Goal: Task Accomplishment & Management: Use online tool/utility

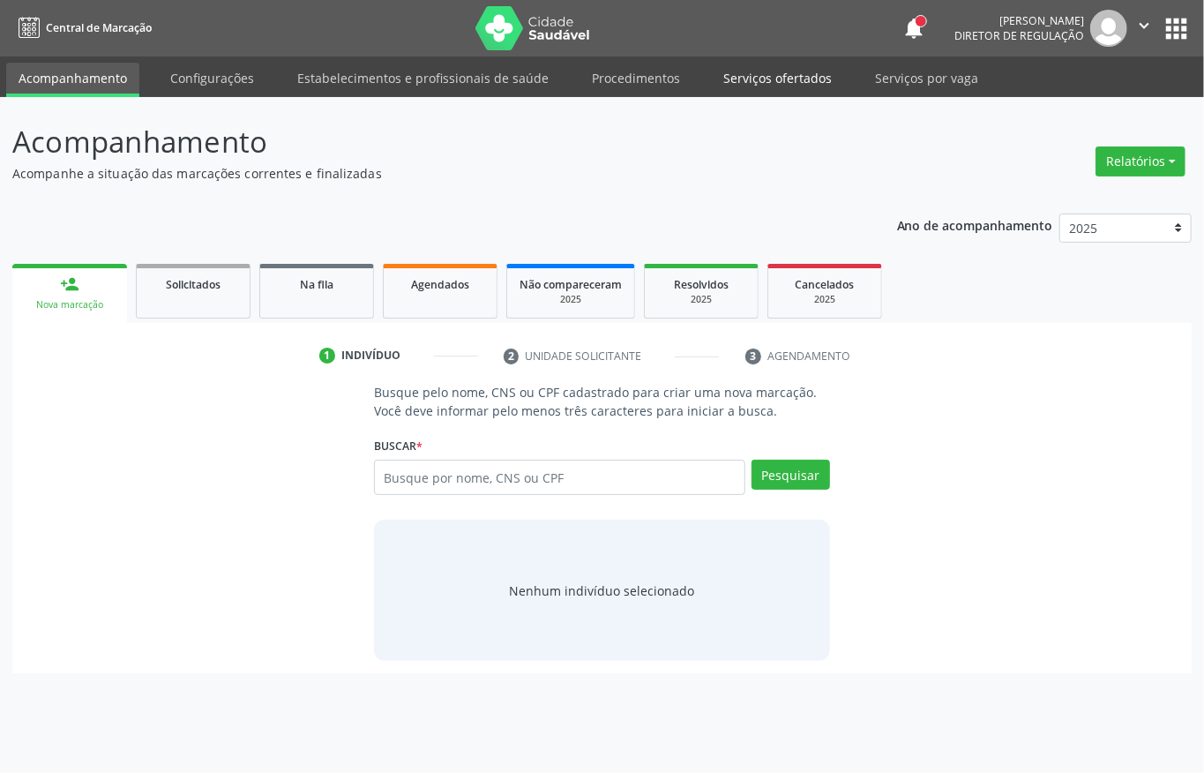
click at [749, 81] on link "Serviços ofertados" at bounding box center [777, 78] width 133 height 31
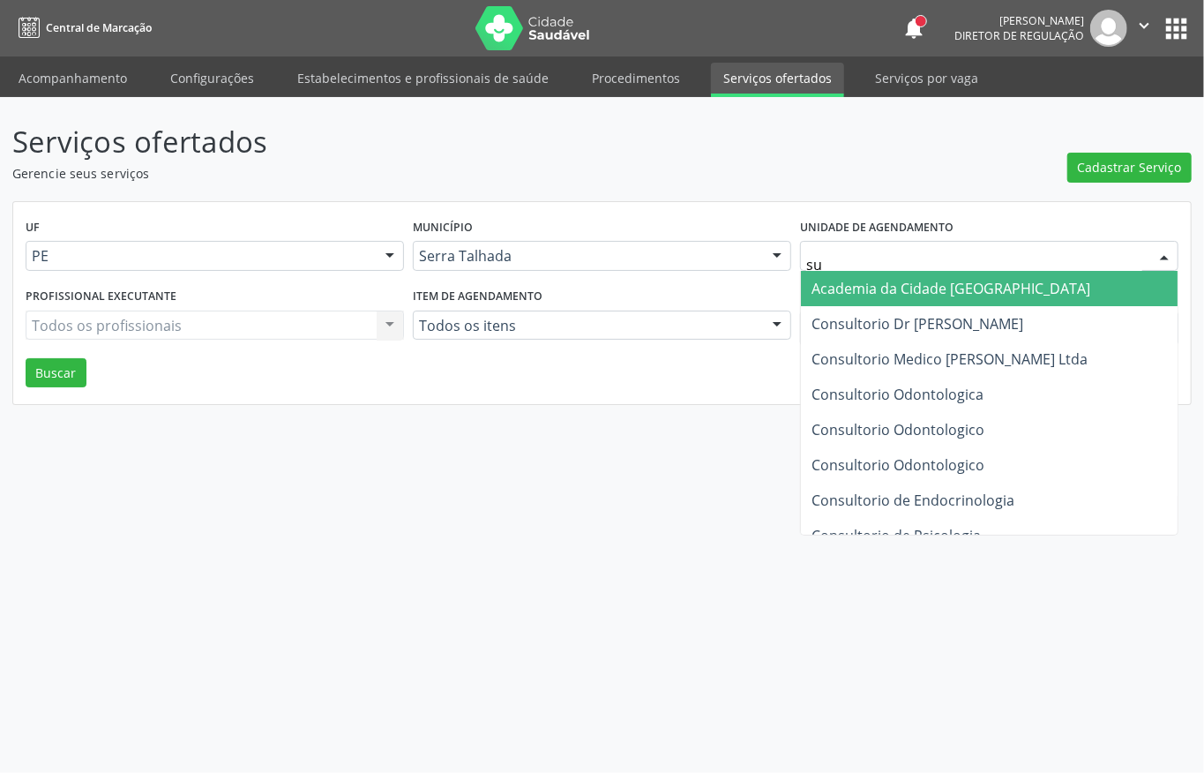
type input "sus"
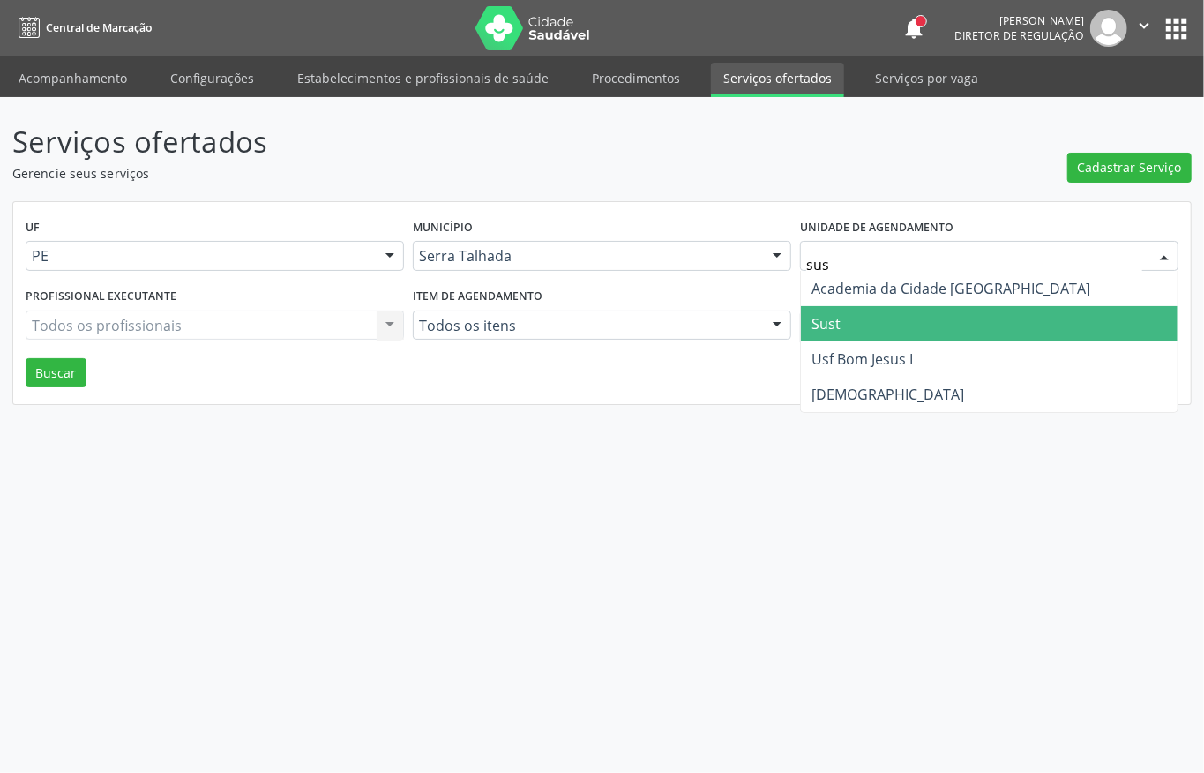
click at [834, 321] on span "Sust" at bounding box center [826, 323] width 29 height 19
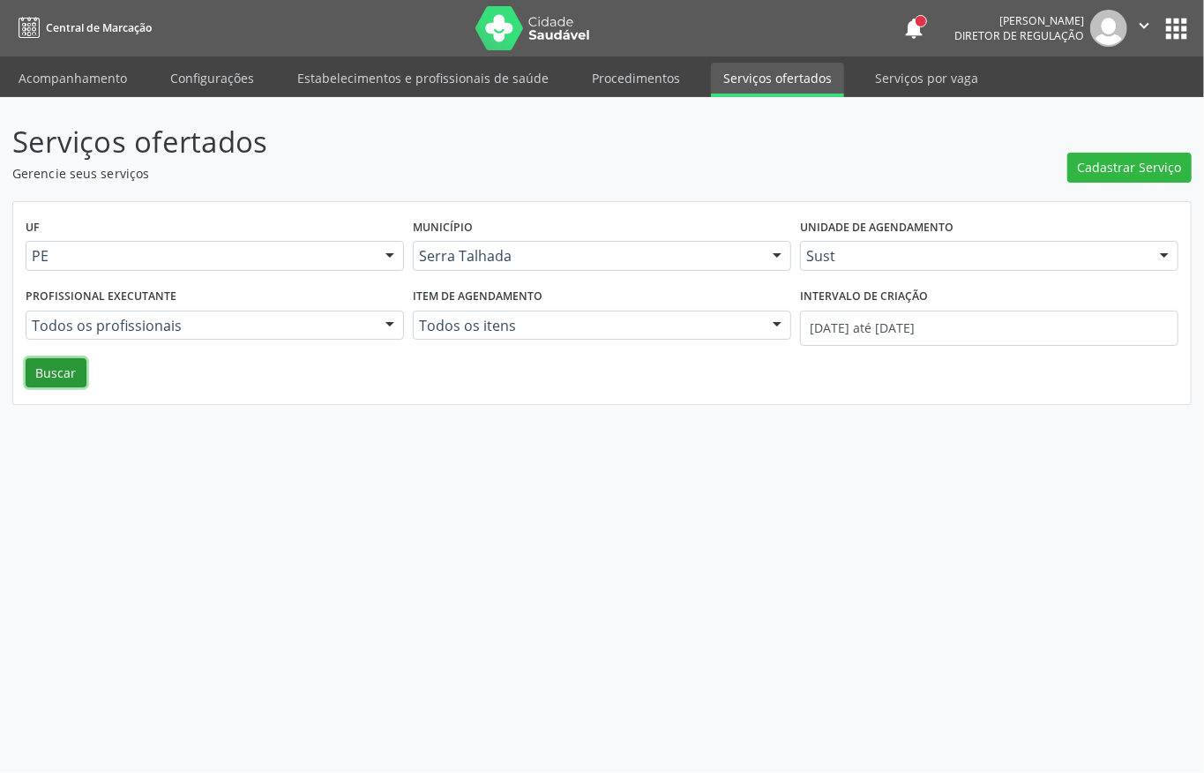
click at [64, 371] on button "Buscar" at bounding box center [56, 373] width 61 height 30
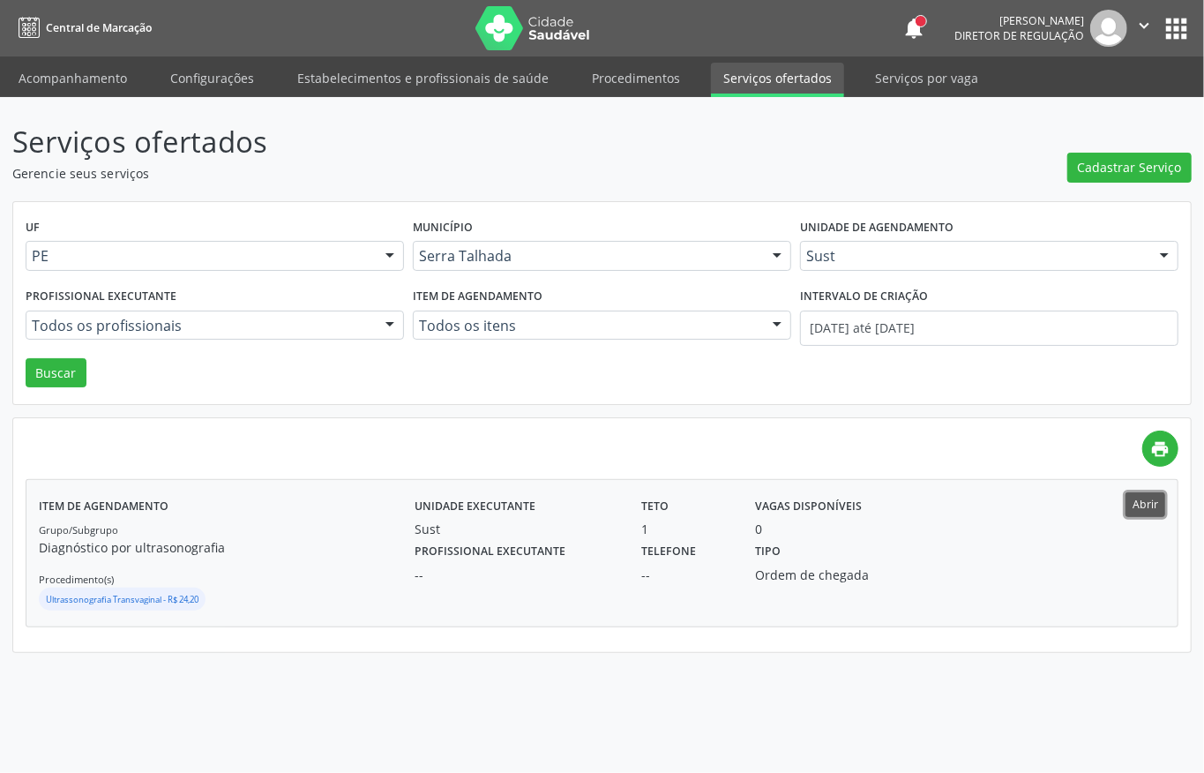
click at [1151, 507] on button "Abrir" at bounding box center [1146, 504] width 40 height 24
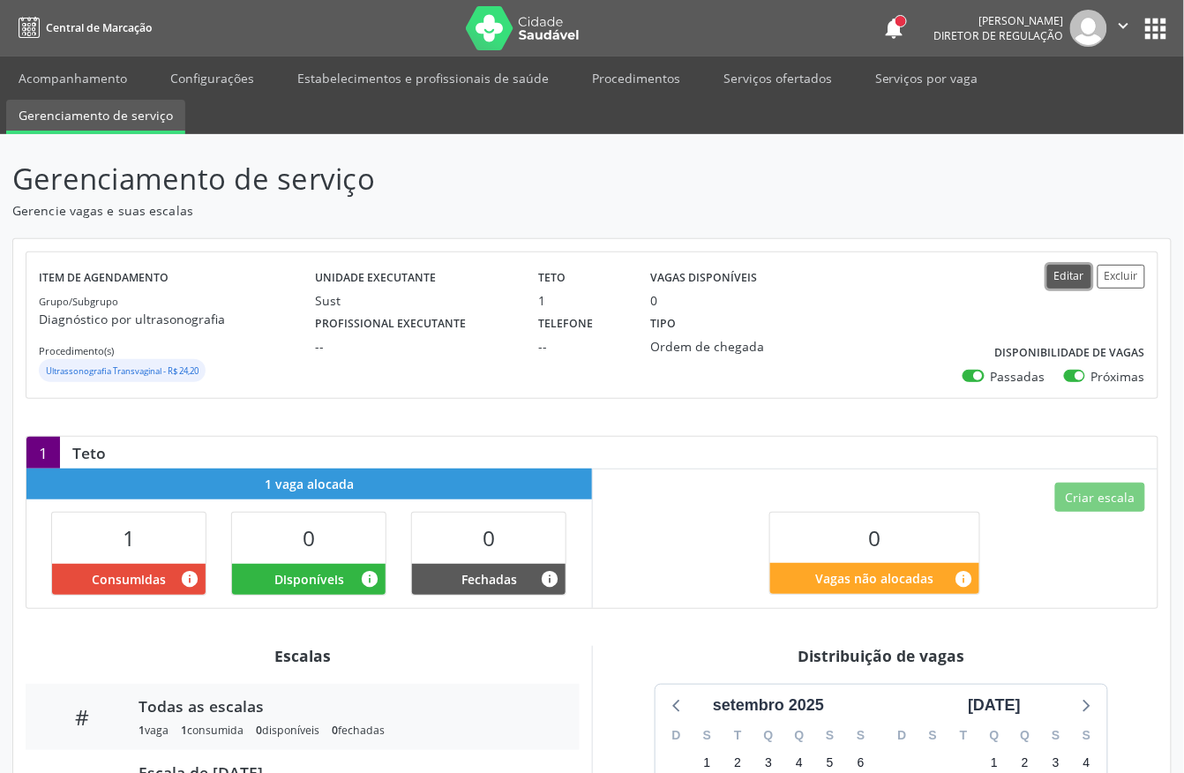
click at [1074, 276] on button "Editar" at bounding box center [1069, 277] width 44 height 24
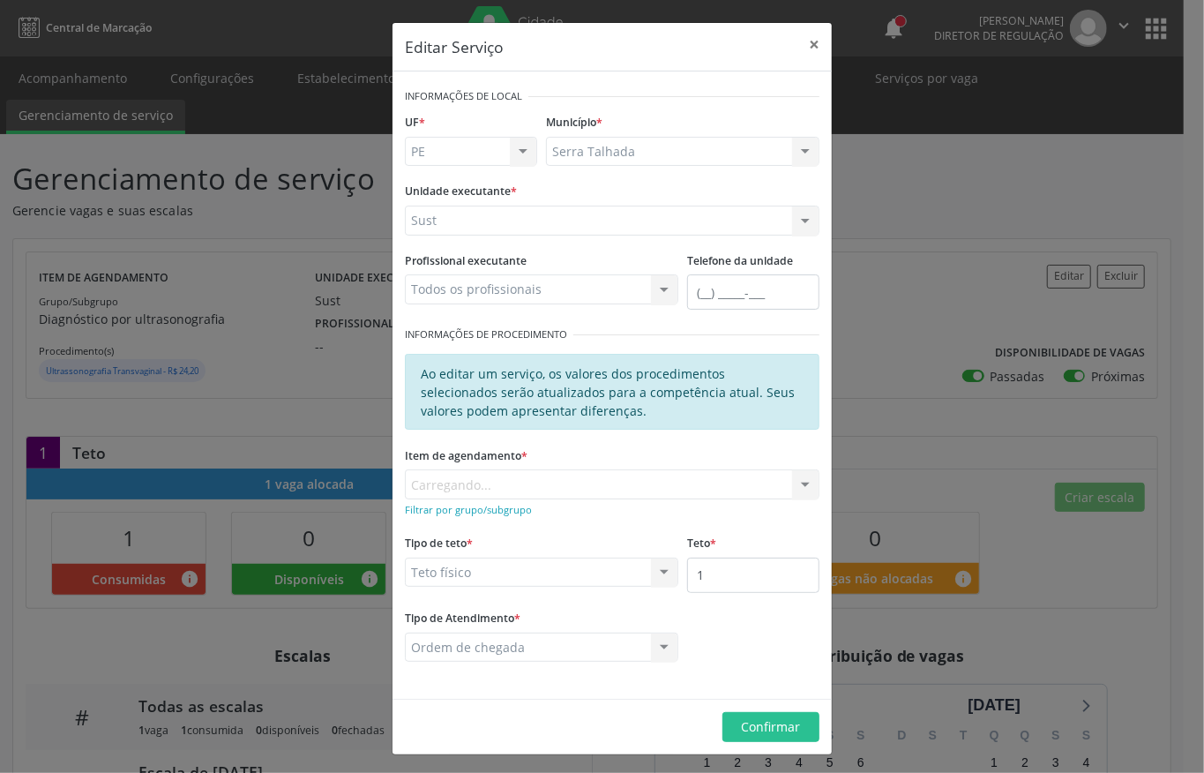
click at [492, 288] on div "Todos os profissionais Todos os profissionais Médico em Radiologia e Diagnóstic…" at bounding box center [542, 289] width 274 height 30
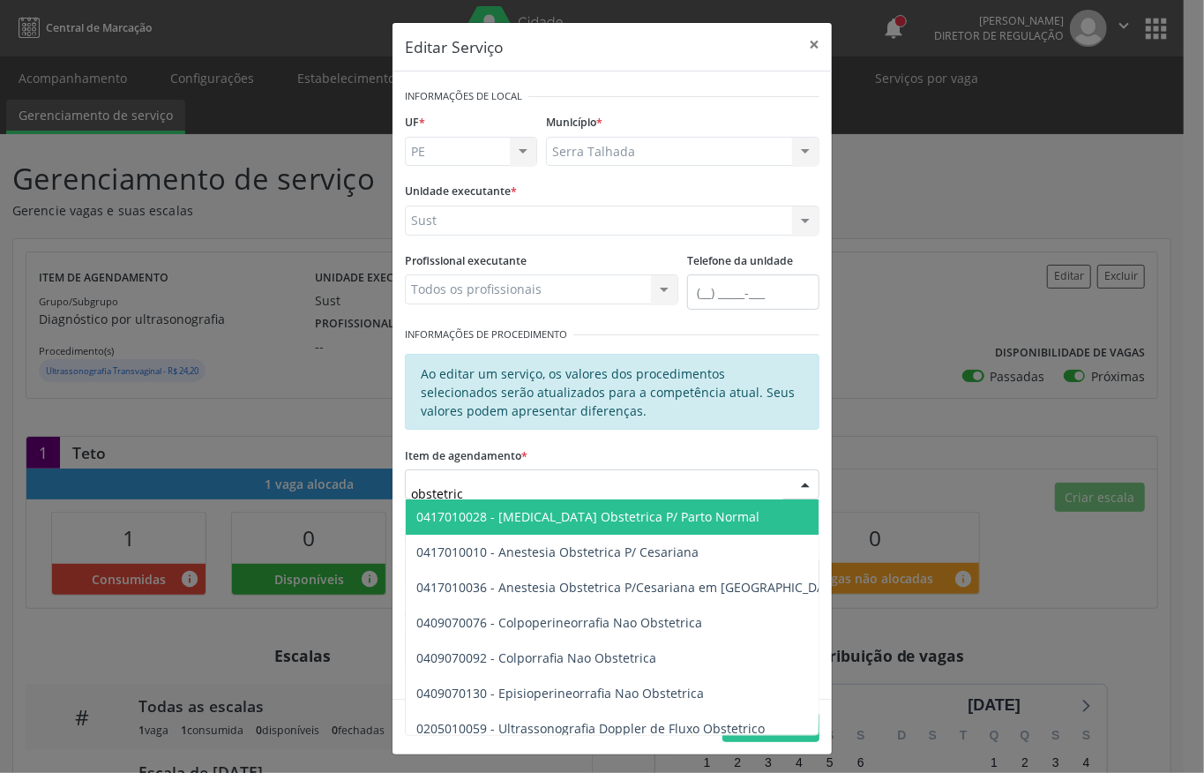
type input "obstetrica"
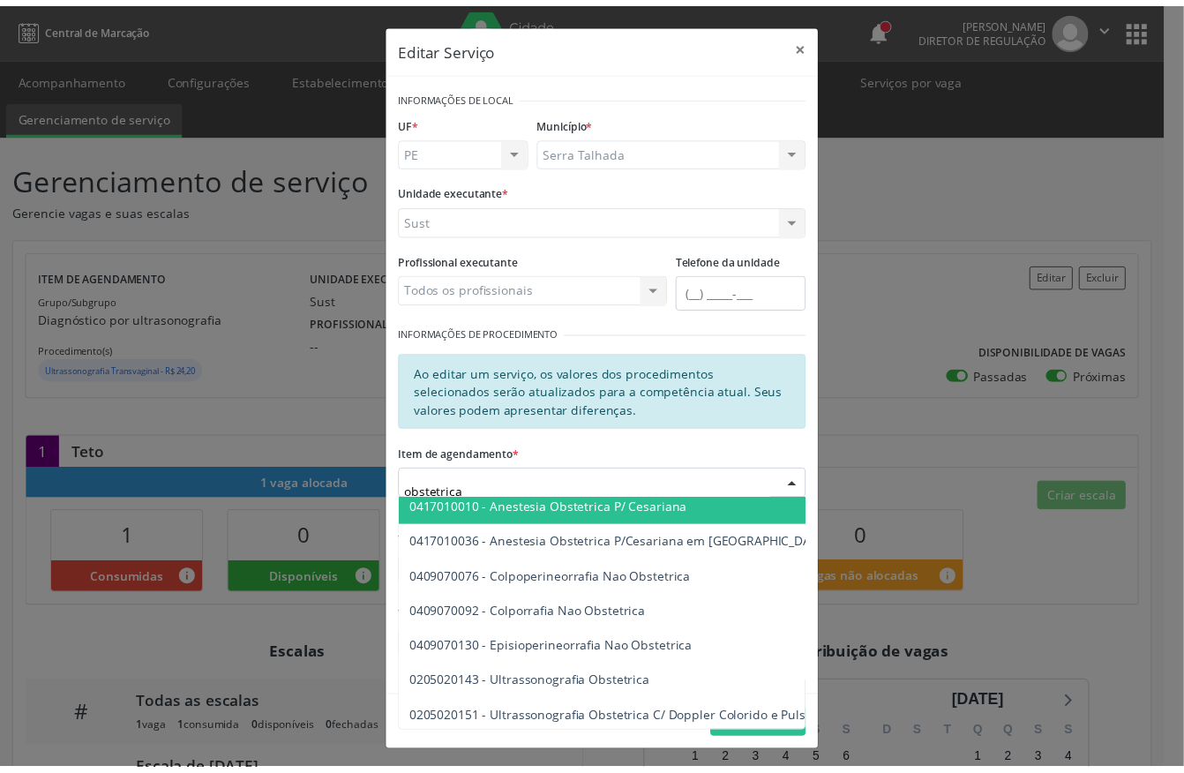
scroll to position [67, 0]
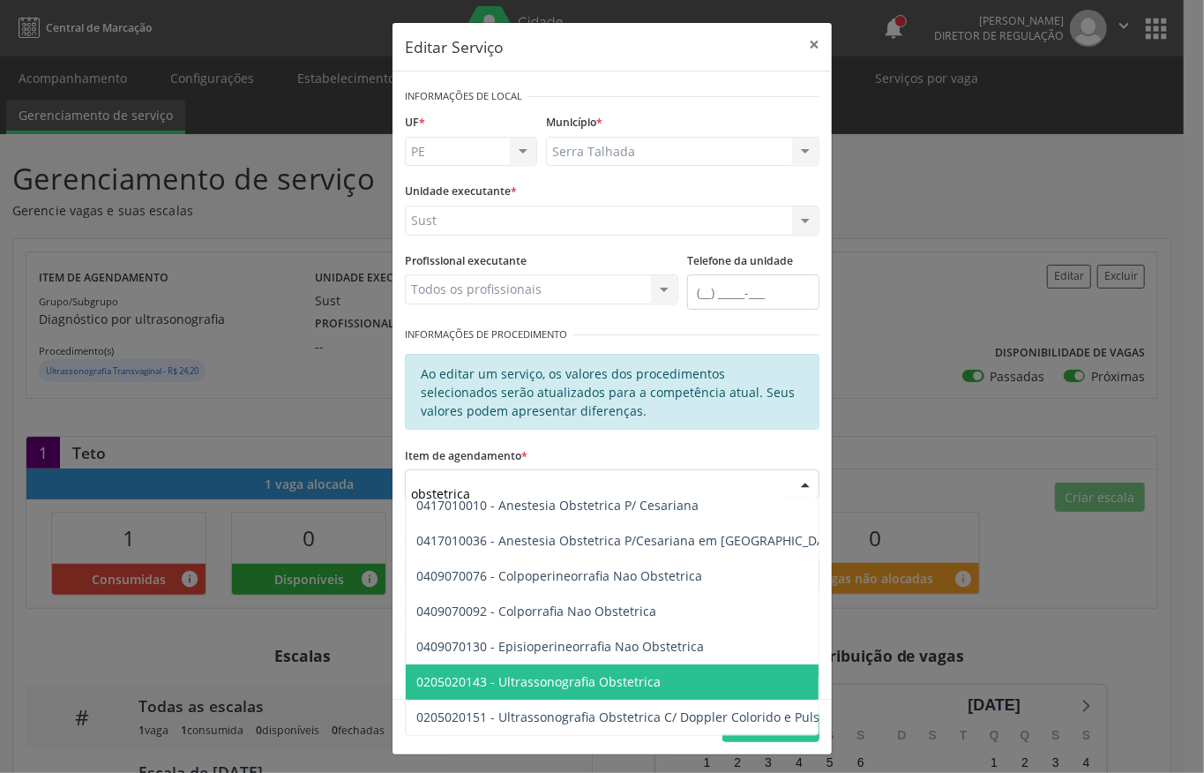
click at [566, 673] on span "0205020143 - Ultrassonografia Obstetrica" at bounding box center [538, 681] width 244 height 17
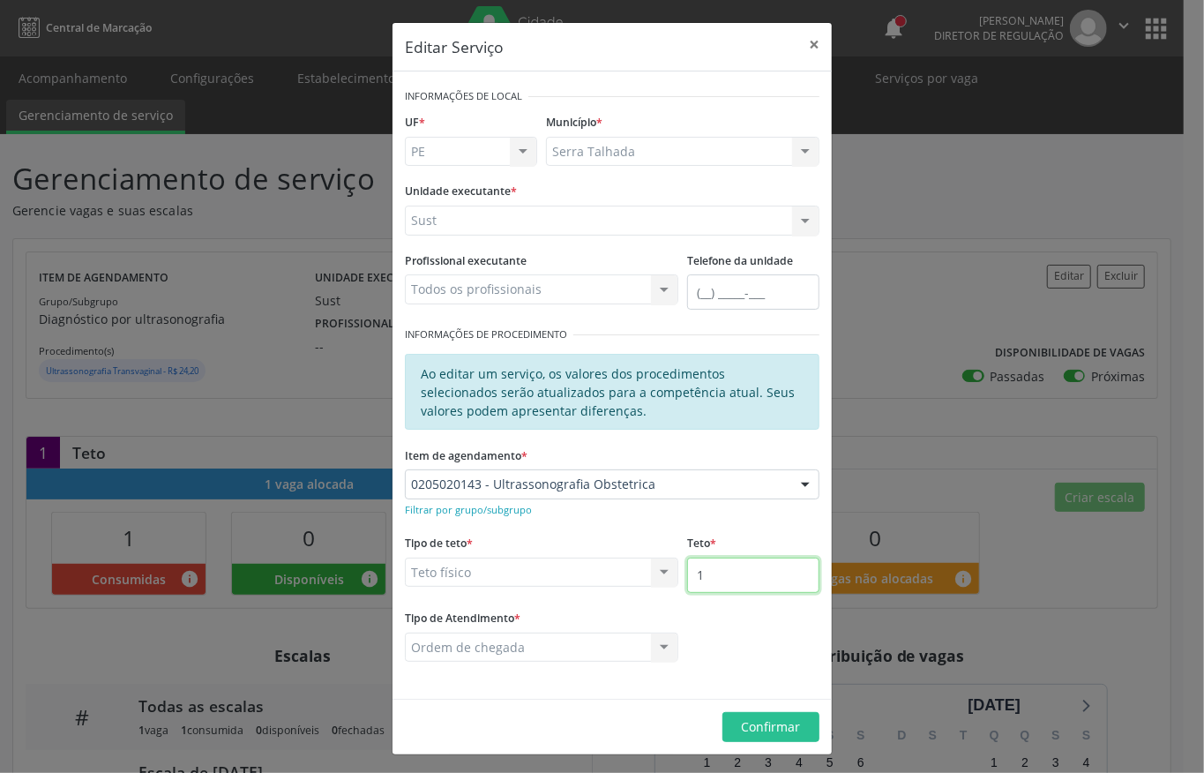
click at [700, 563] on input "1" at bounding box center [753, 575] width 132 height 35
type input "15"
click at [742, 732] on span "Confirmar" at bounding box center [771, 726] width 59 height 17
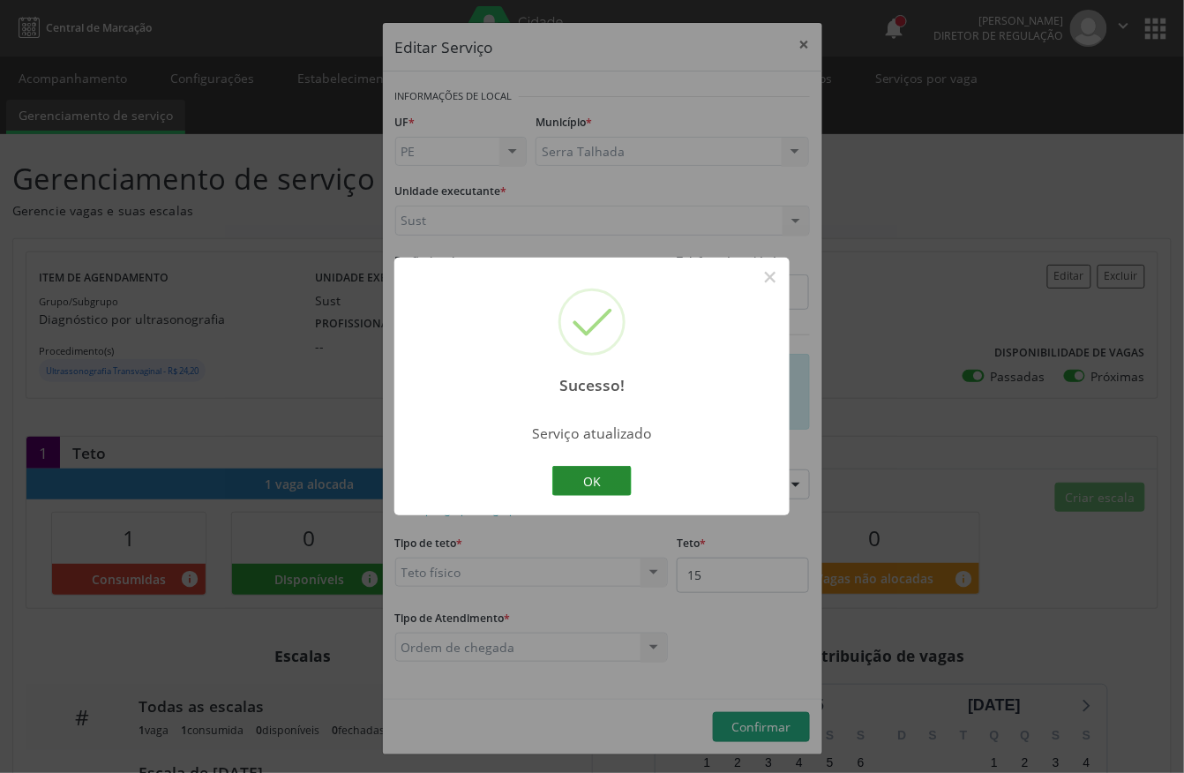
click at [602, 492] on button "OK" at bounding box center [591, 481] width 79 height 30
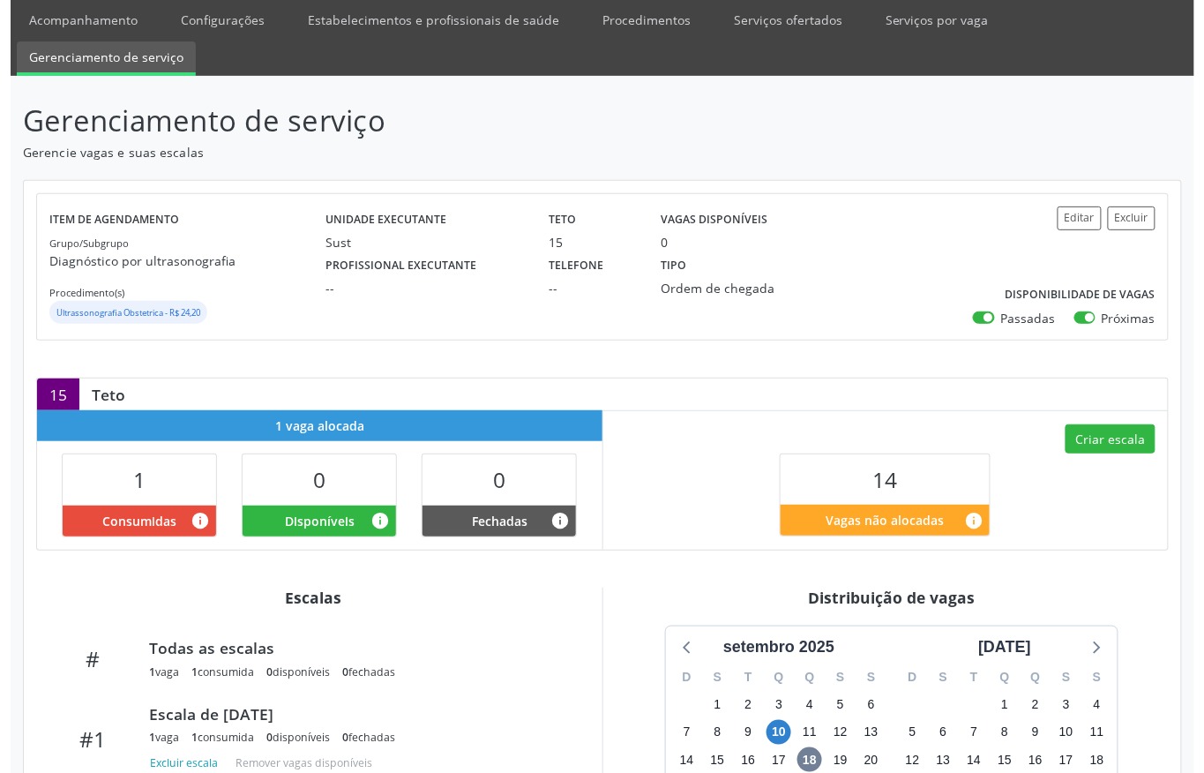
scroll to position [117, 0]
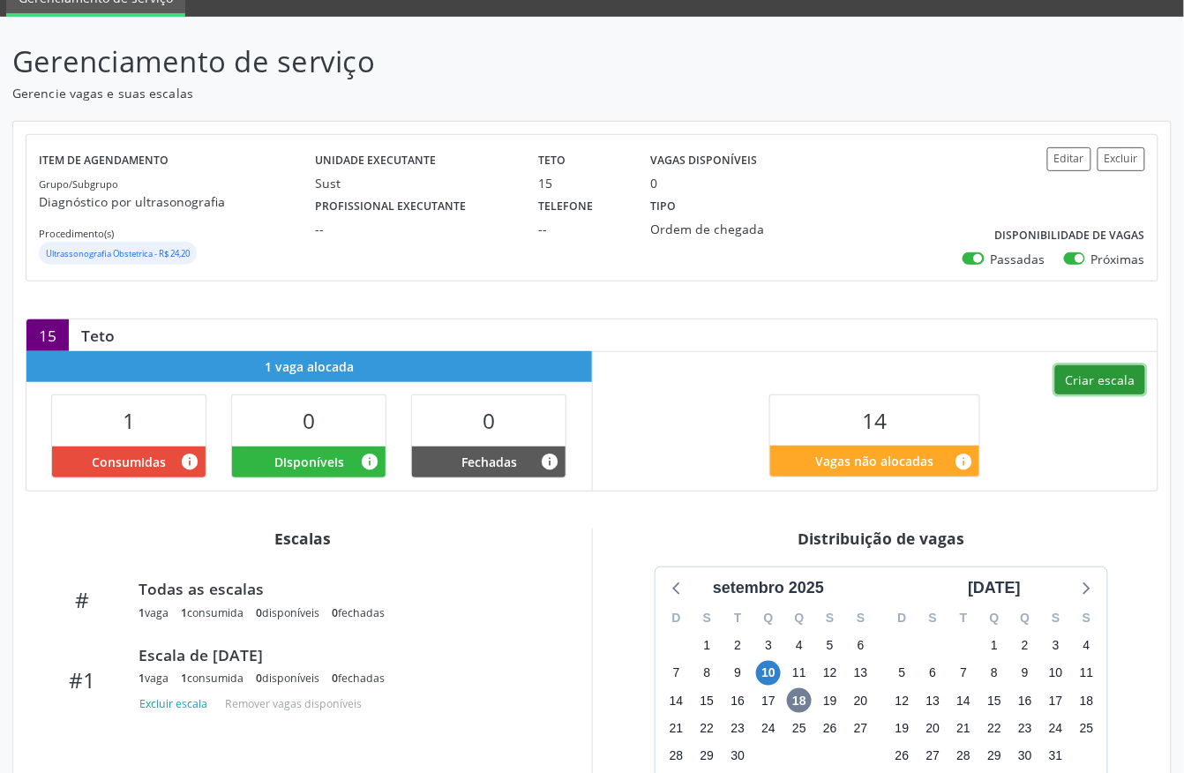
click at [1099, 389] on button "Criar escala" at bounding box center [1100, 380] width 90 height 30
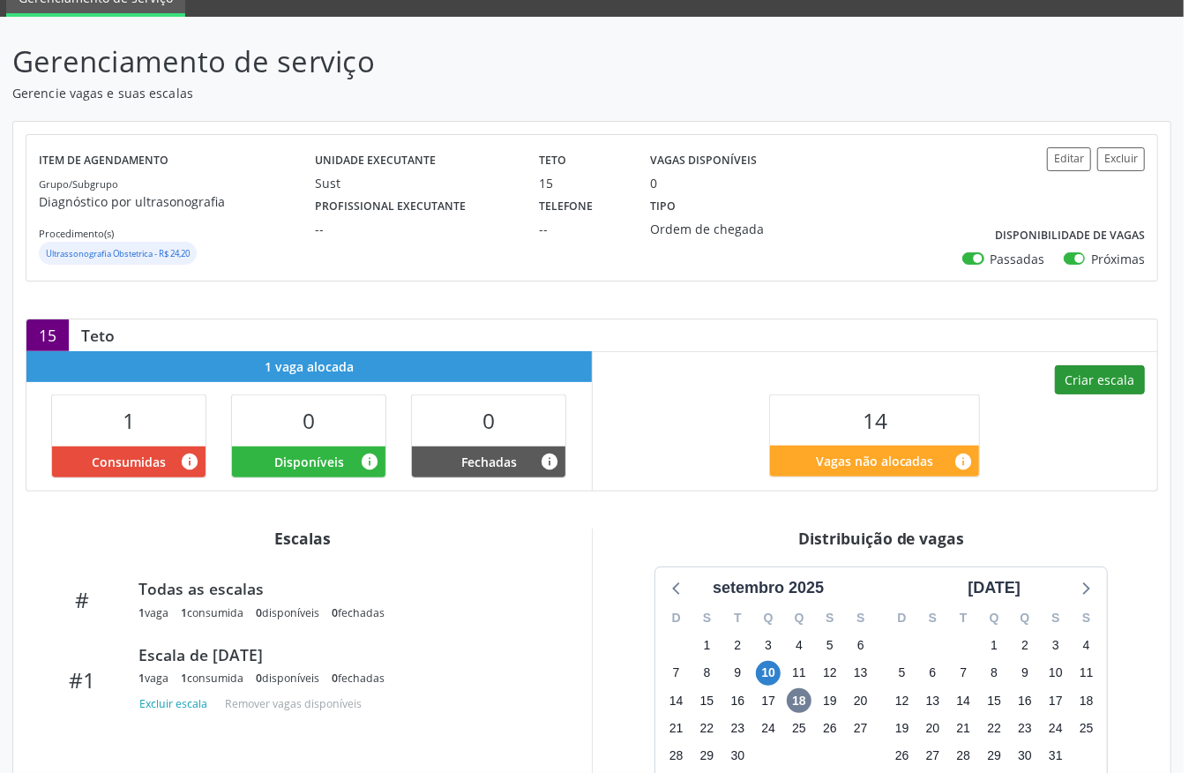
select select "8"
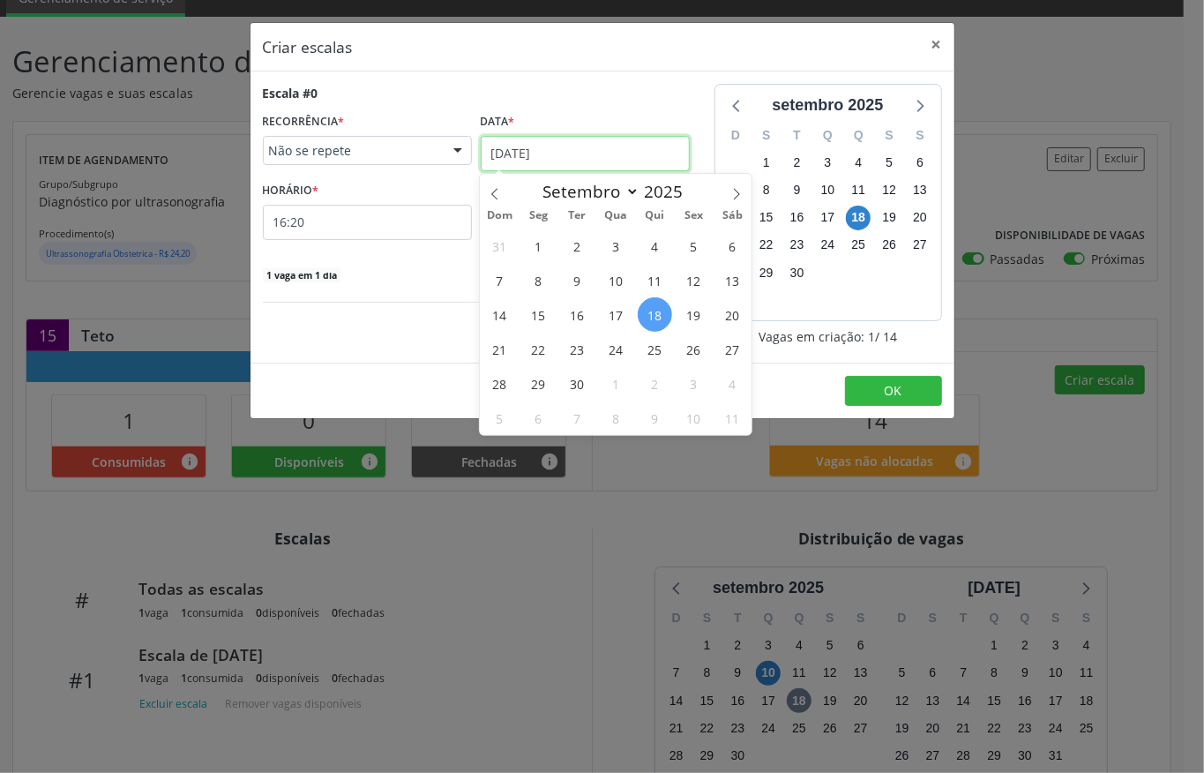
click at [563, 138] on input "18/09/2025" at bounding box center [585, 153] width 209 height 35
click at [535, 385] on span "29" at bounding box center [539, 383] width 34 height 34
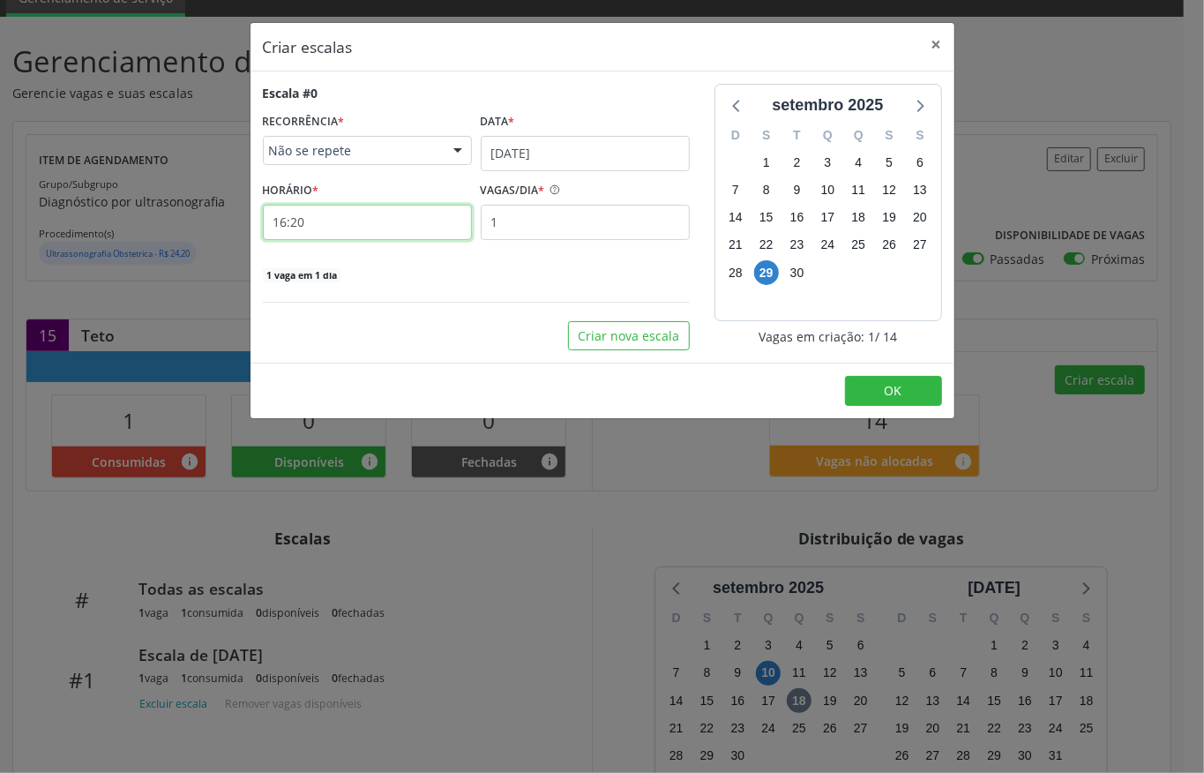
click at [368, 222] on input "16:20" at bounding box center [367, 222] width 209 height 35
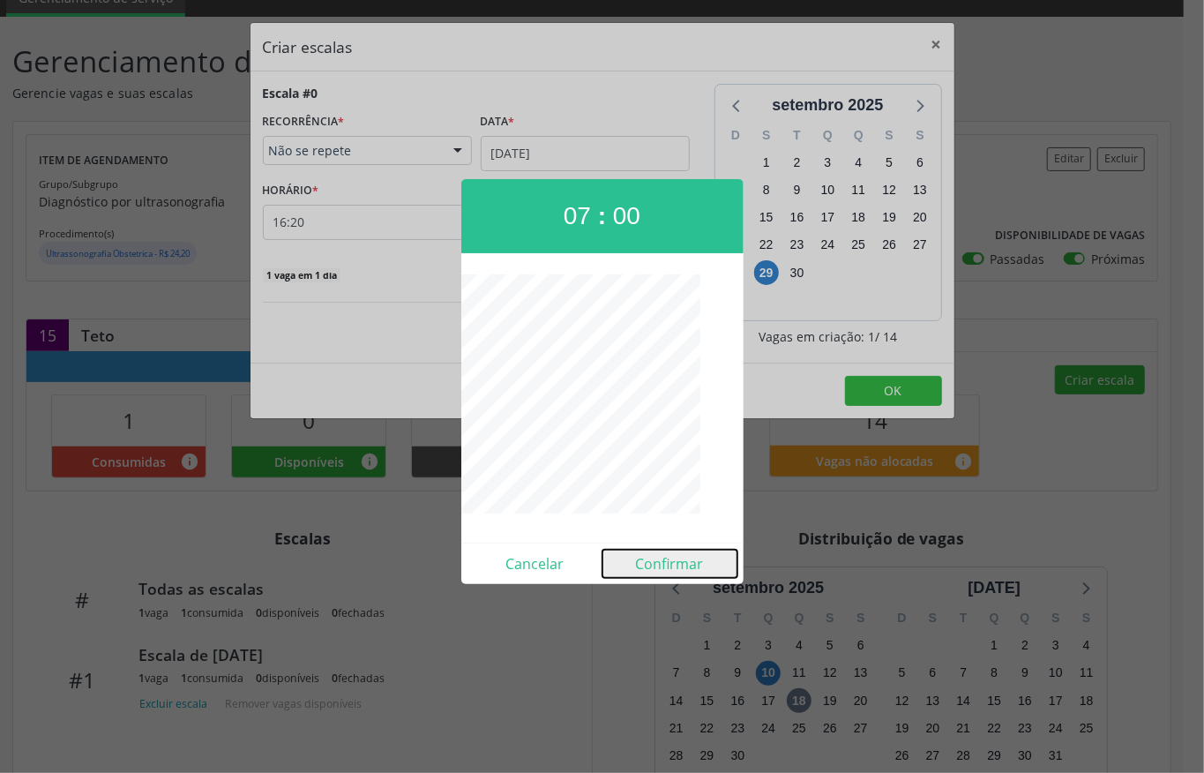
click at [676, 550] on button "Confirmar" at bounding box center [670, 564] width 135 height 28
type input "07:00"
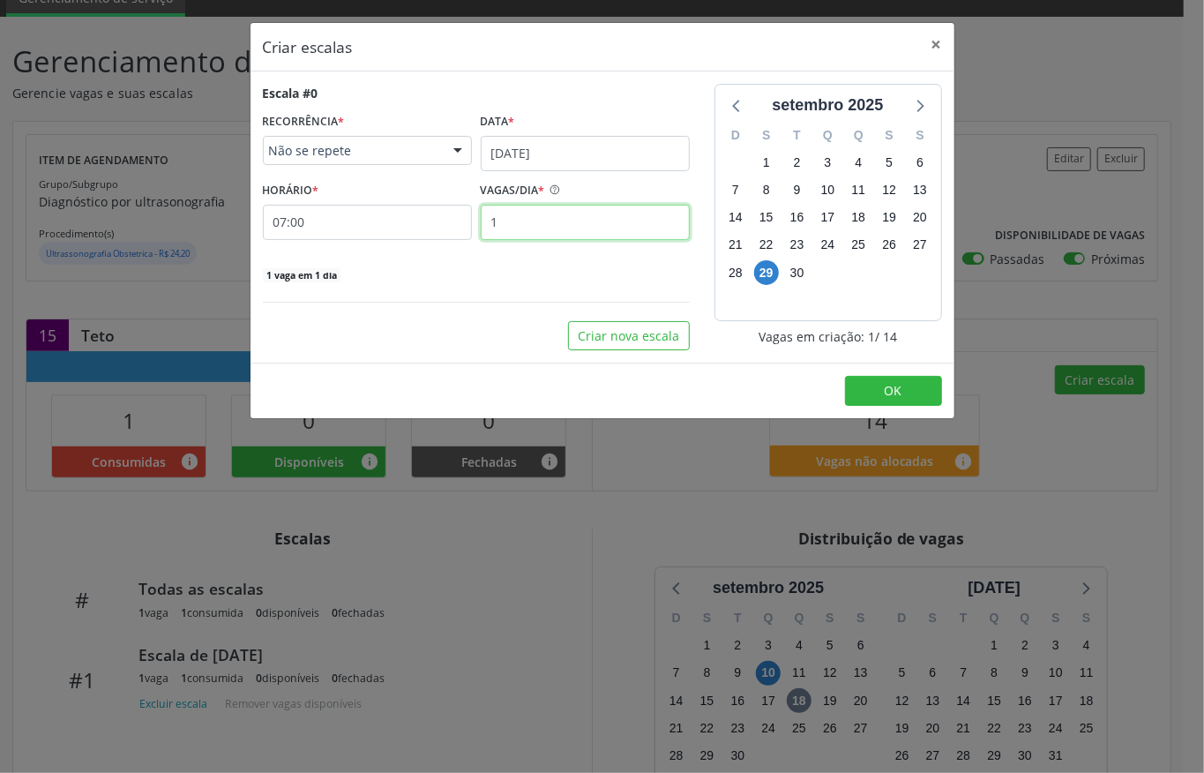
click at [534, 231] on input "1" at bounding box center [585, 222] width 209 height 35
type input "14"
click at [872, 386] on button "OK" at bounding box center [893, 391] width 97 height 30
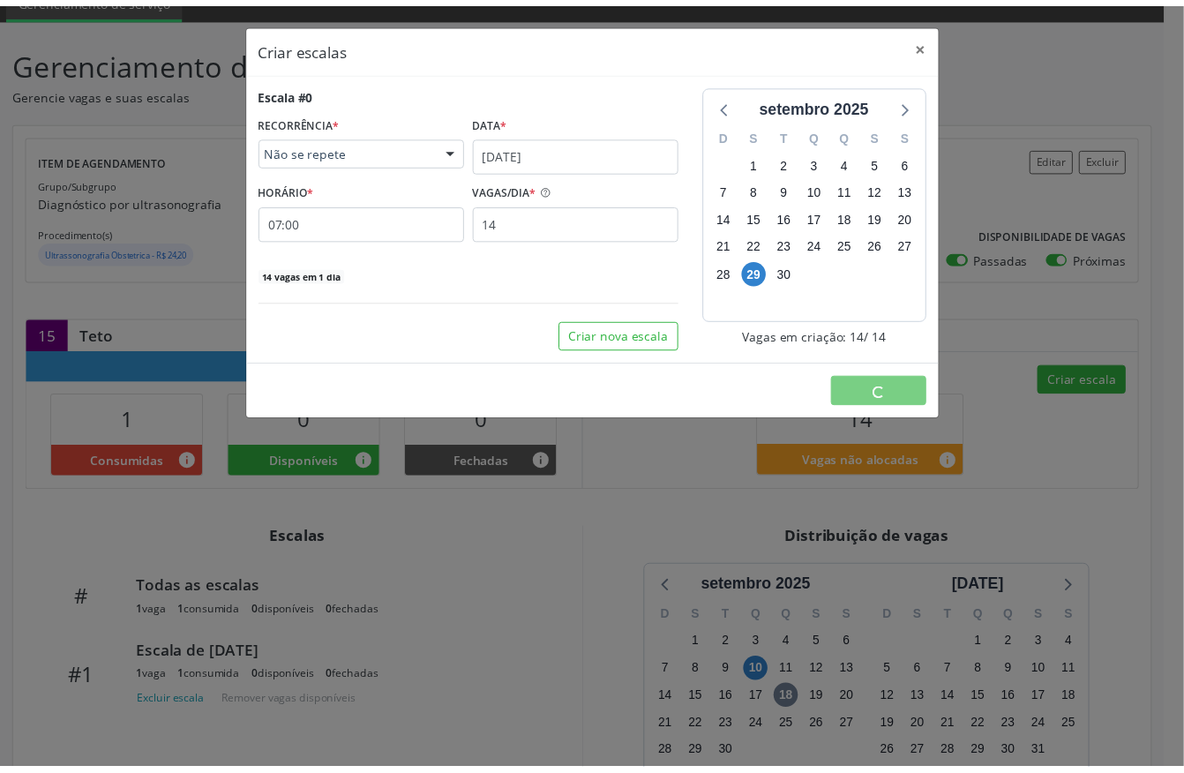
scroll to position [0, 0]
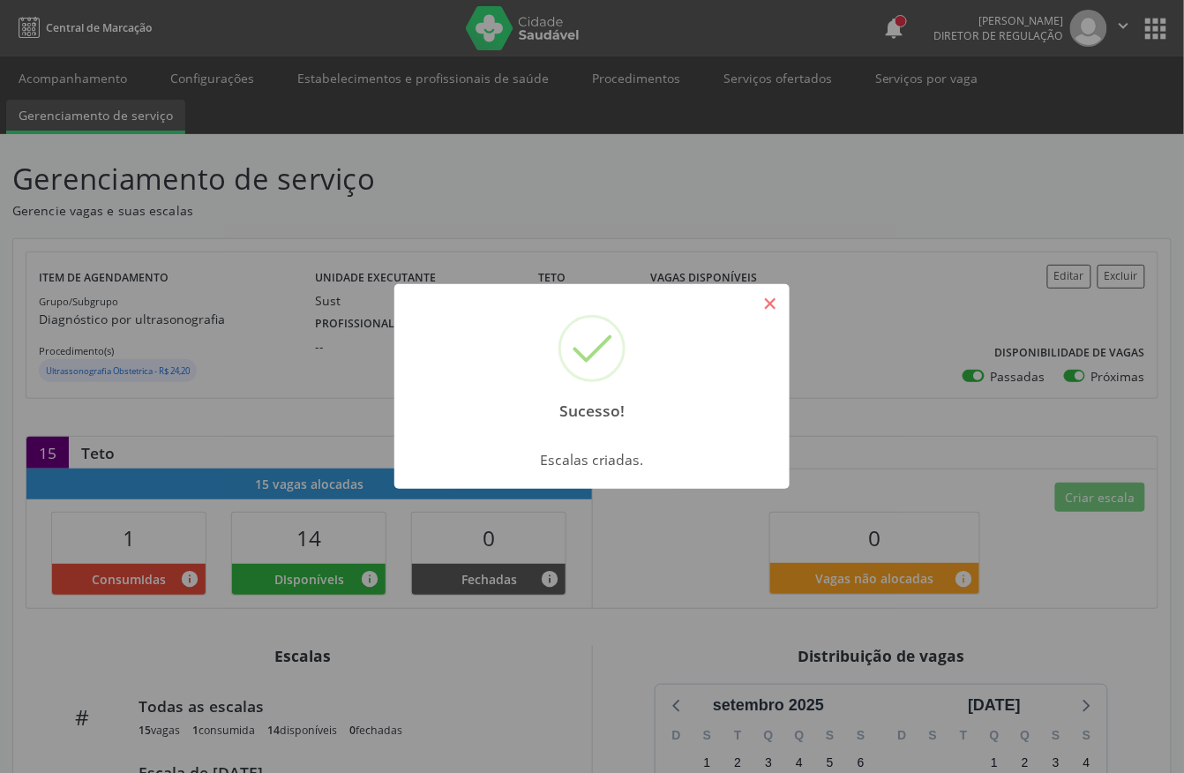
click at [768, 309] on button "×" at bounding box center [770, 304] width 30 height 30
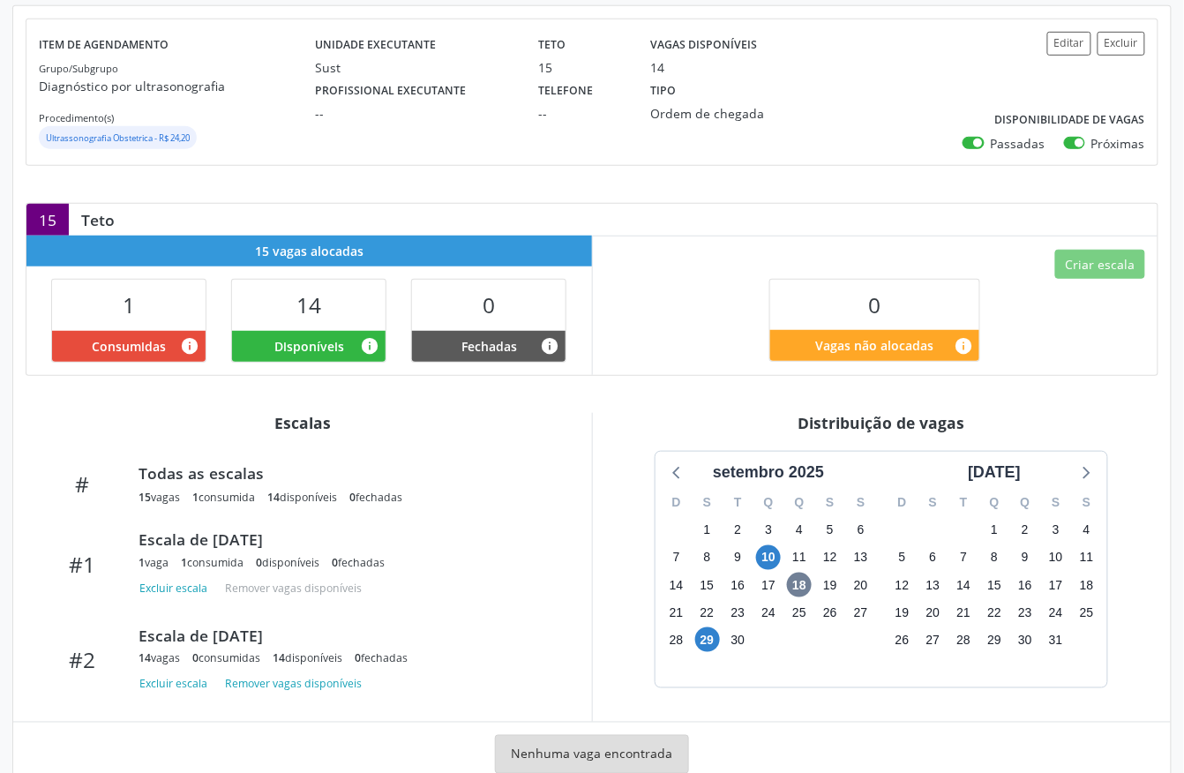
scroll to position [235, 0]
